Goal: Navigation & Orientation: Find specific page/section

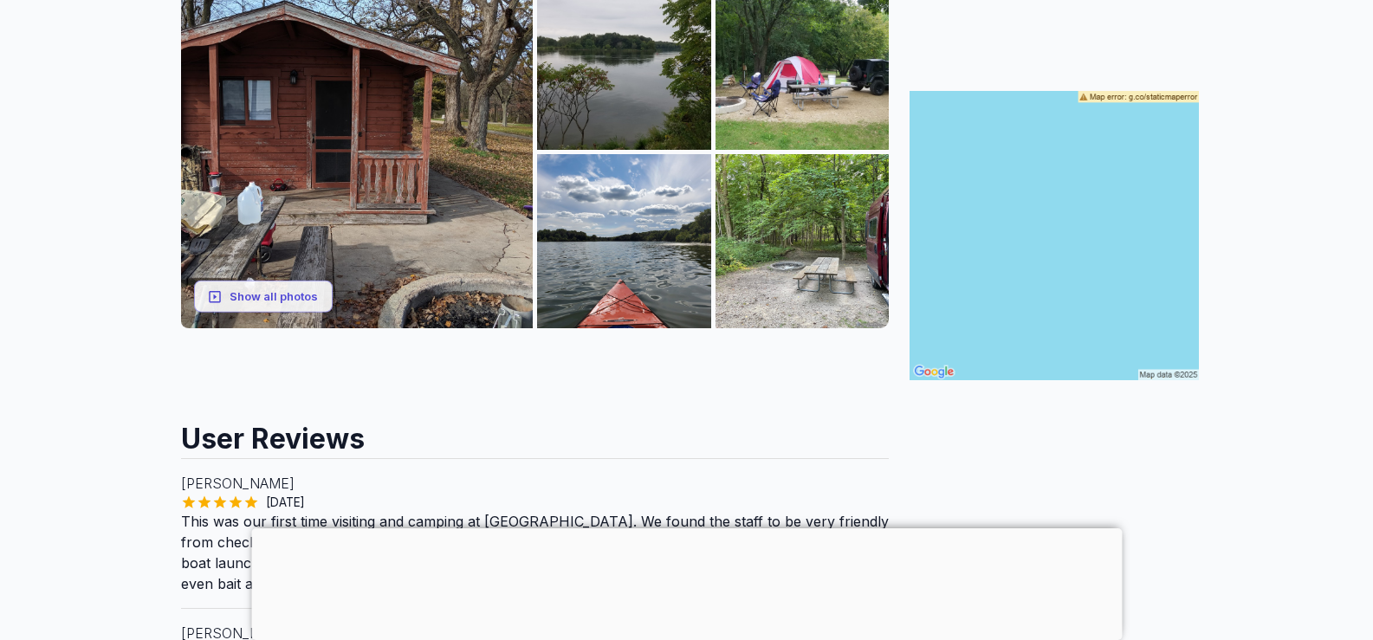
scroll to position [346, 0]
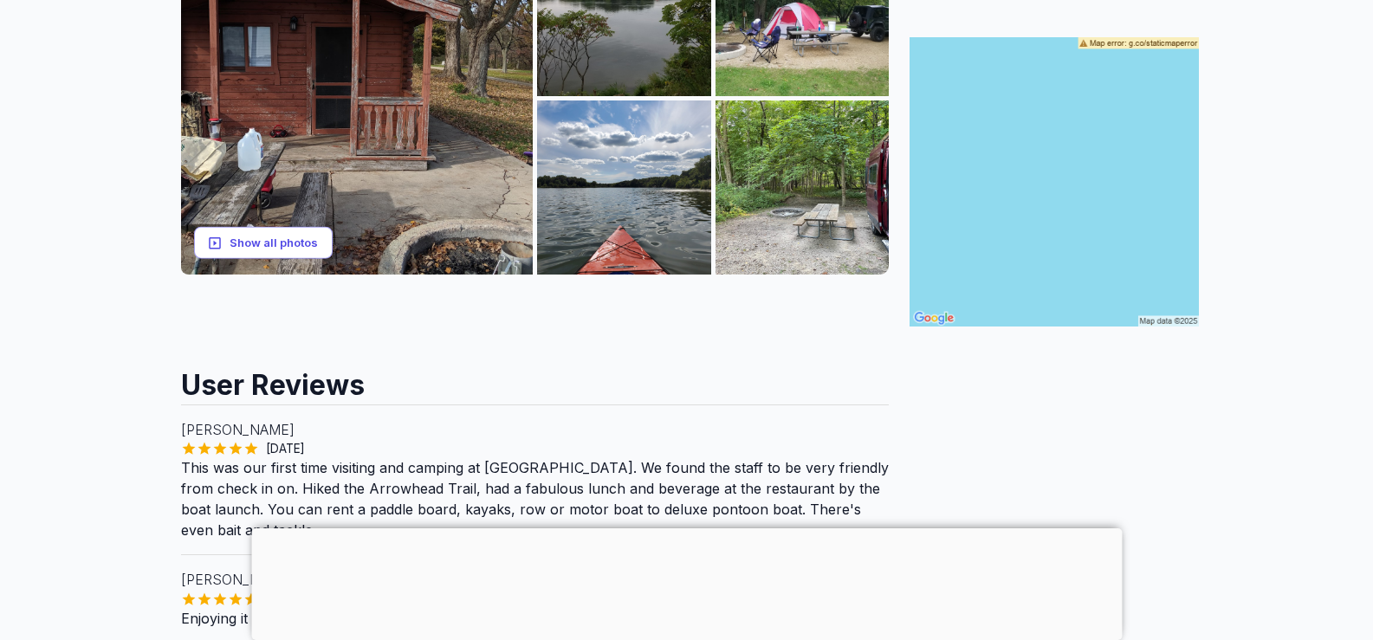
click at [266, 233] on button "Show all photos" at bounding box center [263, 243] width 139 height 32
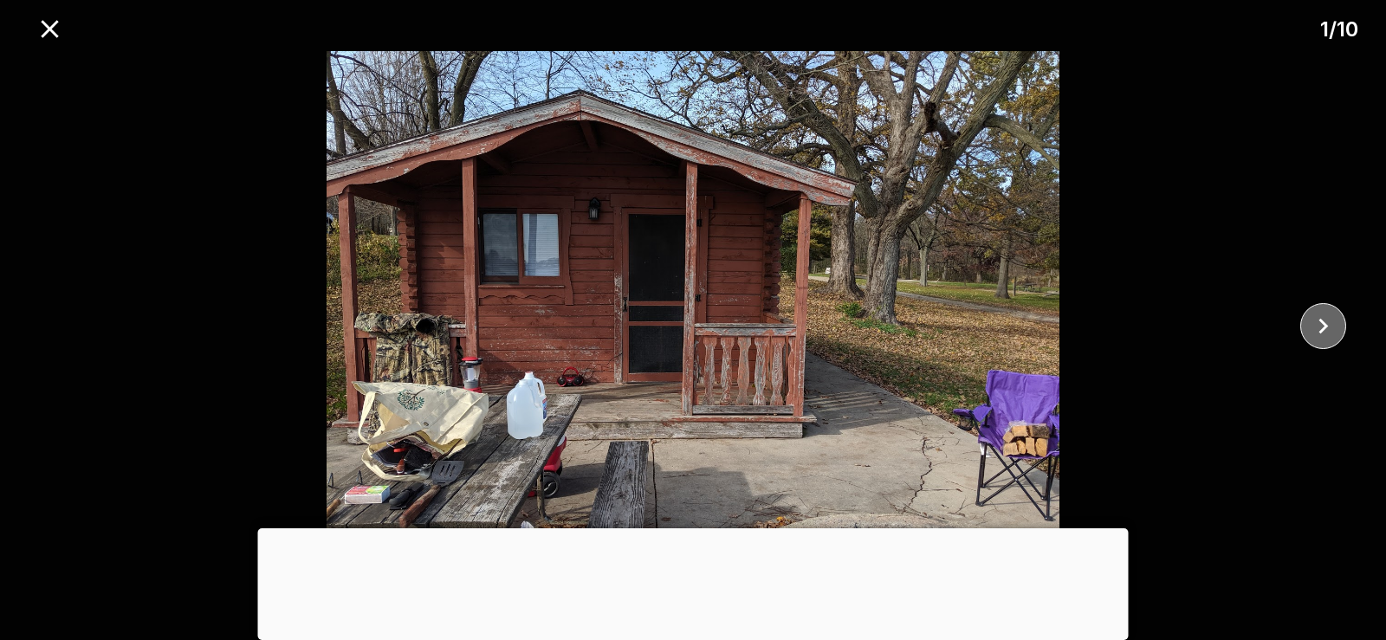
click at [1326, 315] on icon "close" at bounding box center [1323, 326] width 30 height 30
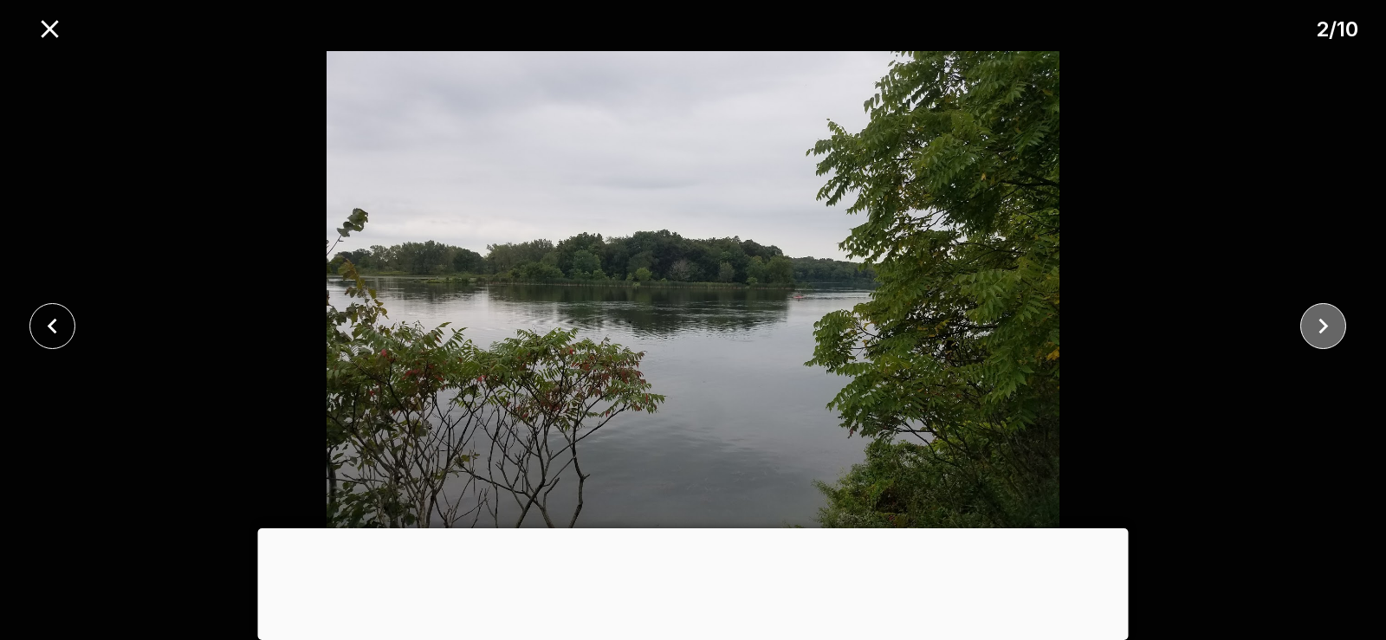
click at [1323, 320] on icon "close" at bounding box center [1323, 326] width 30 height 30
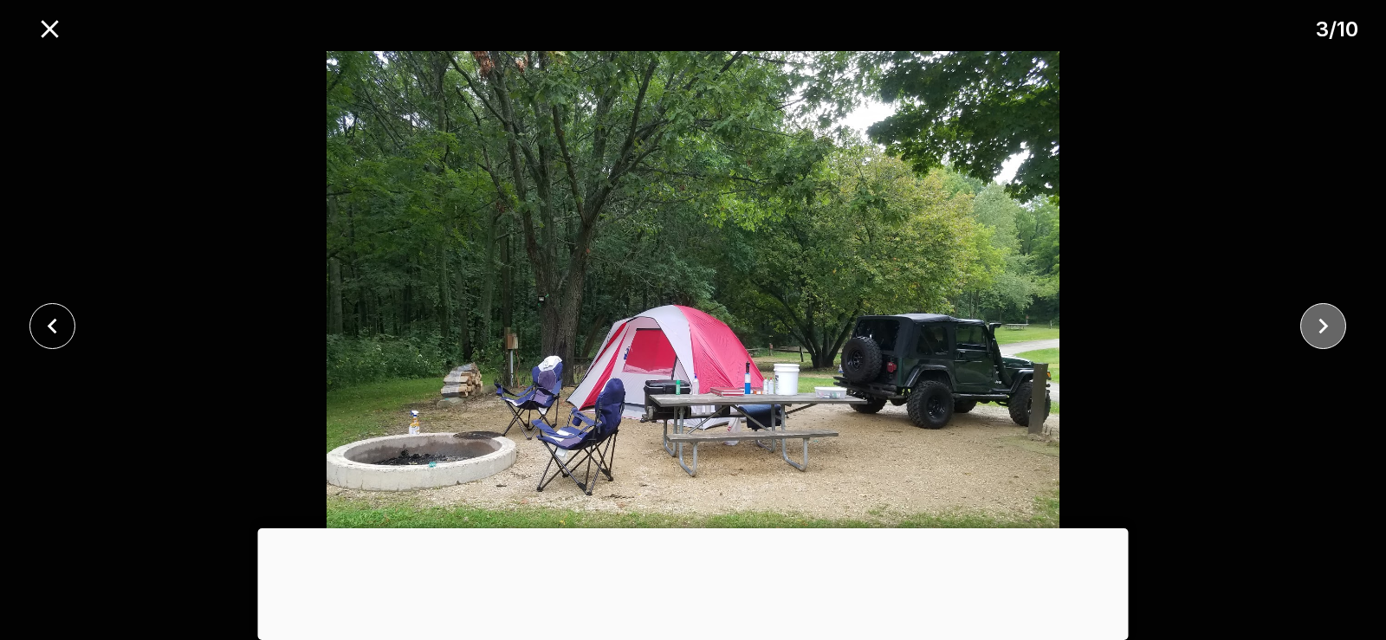
click at [1323, 320] on icon "close" at bounding box center [1323, 326] width 30 height 30
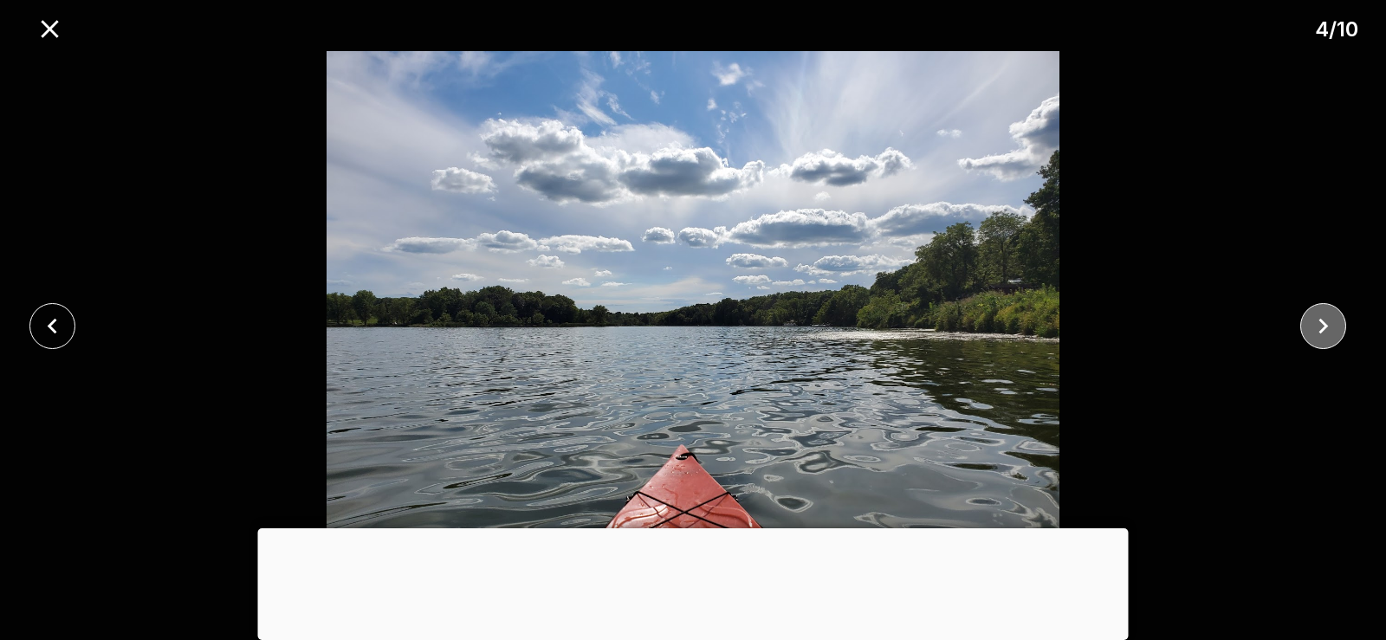
click at [1323, 320] on icon "close" at bounding box center [1323, 326] width 30 height 30
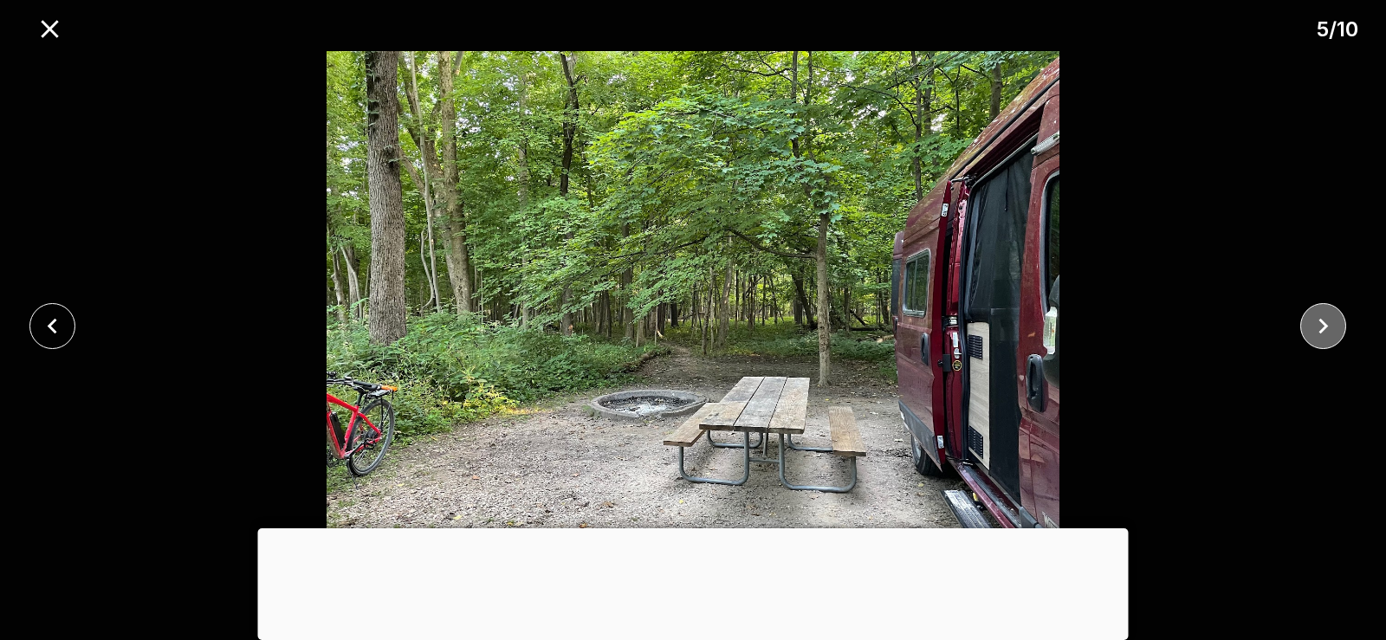
click at [1323, 320] on icon "close" at bounding box center [1323, 326] width 30 height 30
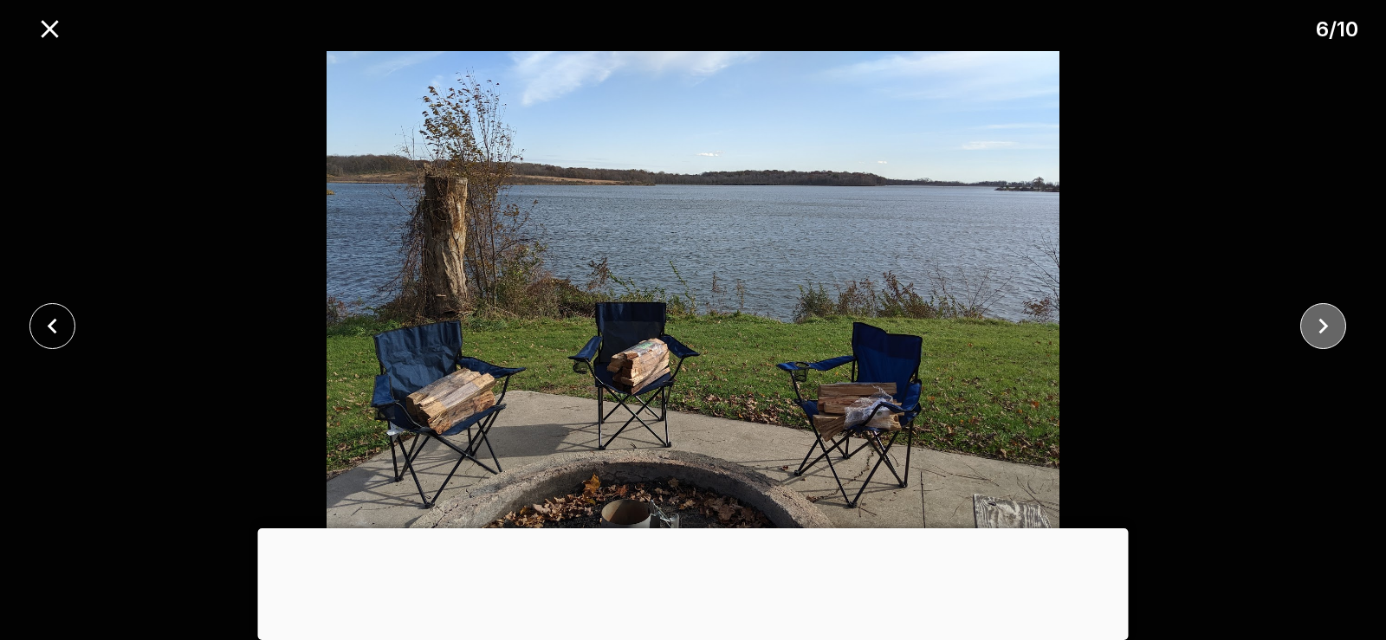
click at [1323, 320] on icon "close" at bounding box center [1323, 326] width 30 height 30
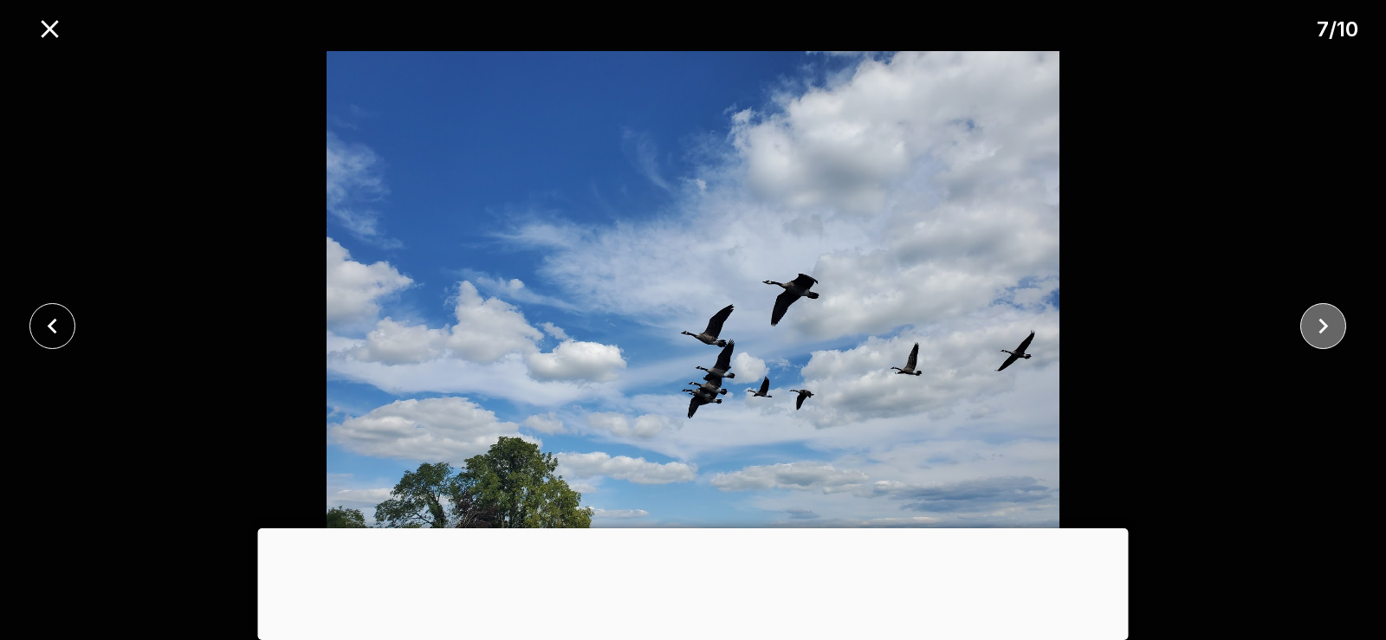
click at [1323, 320] on icon "close" at bounding box center [1323, 326] width 30 height 30
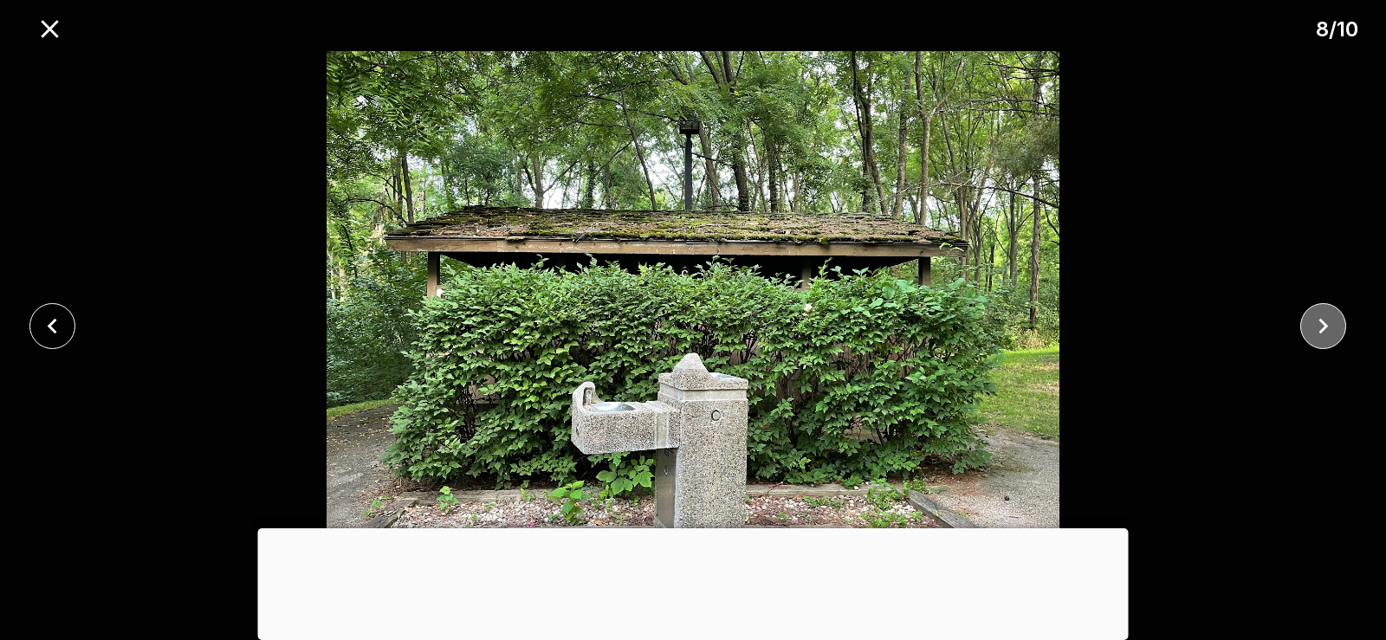
click at [1323, 320] on icon "close" at bounding box center [1323, 326] width 30 height 30
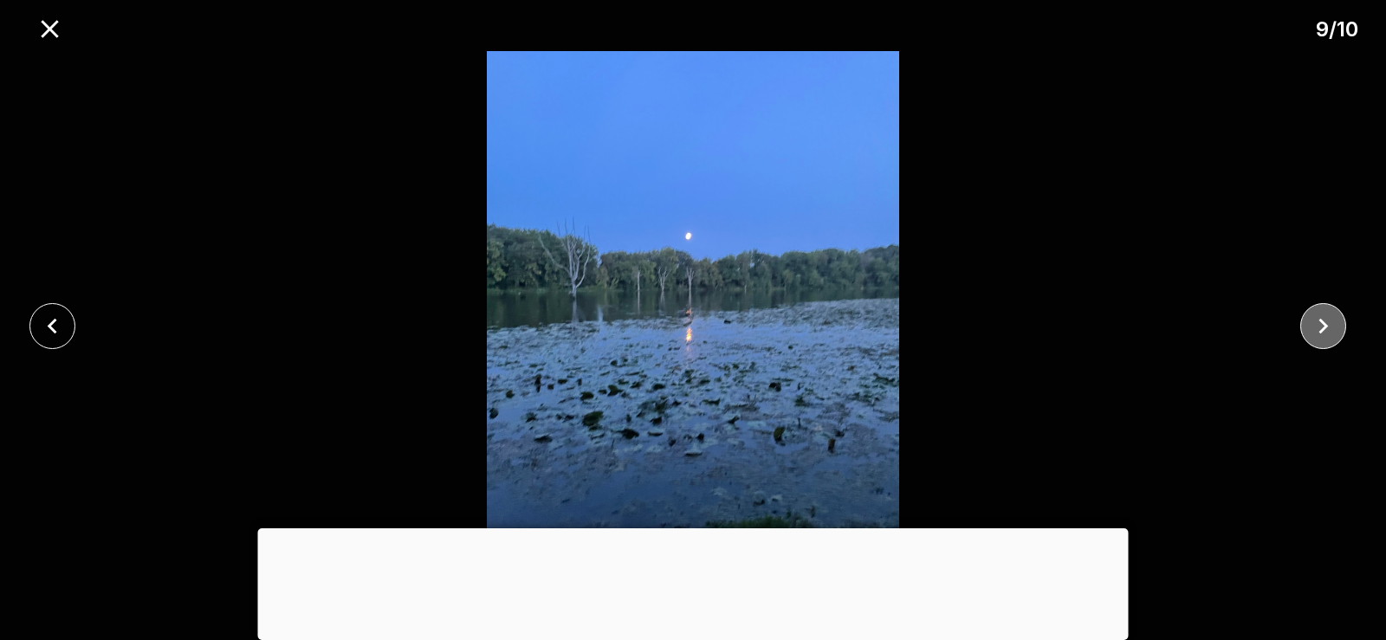
click at [1323, 320] on icon "close" at bounding box center [1323, 326] width 30 height 30
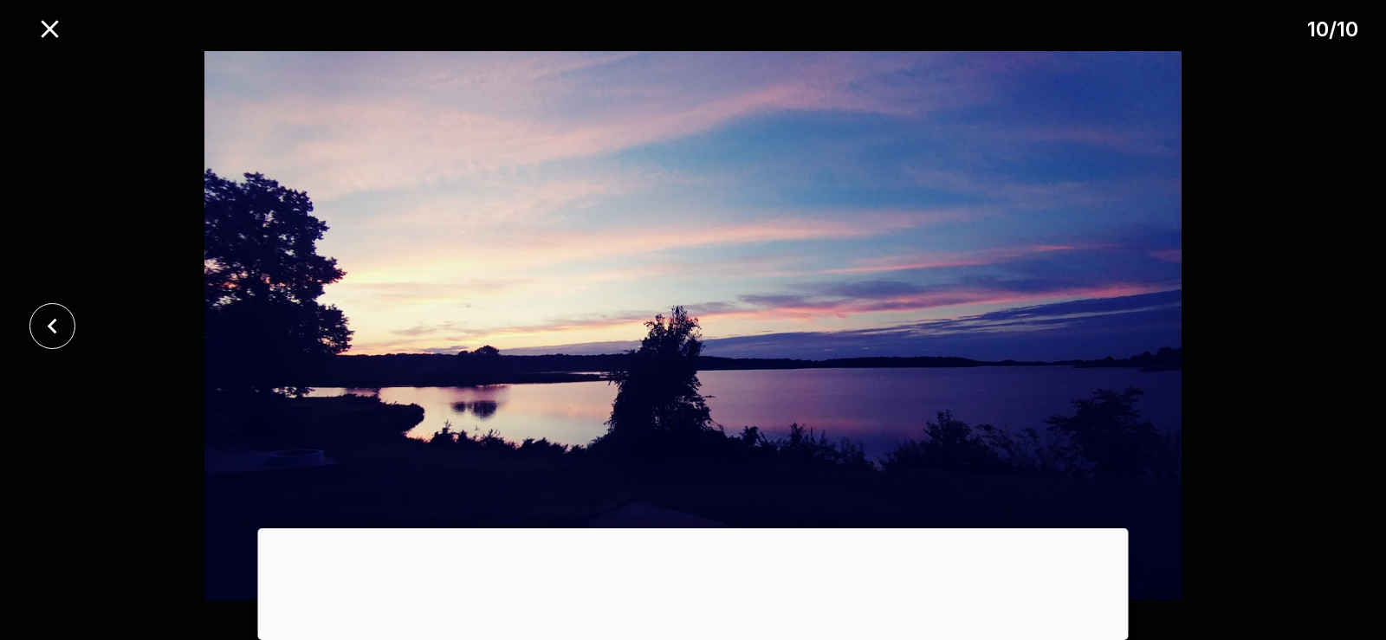
click at [1323, 320] on div at bounding box center [693, 325] width 1386 height 549
click at [52, 23] on icon "close" at bounding box center [50, 29] width 30 height 30
